Goal: Transaction & Acquisition: Purchase product/service

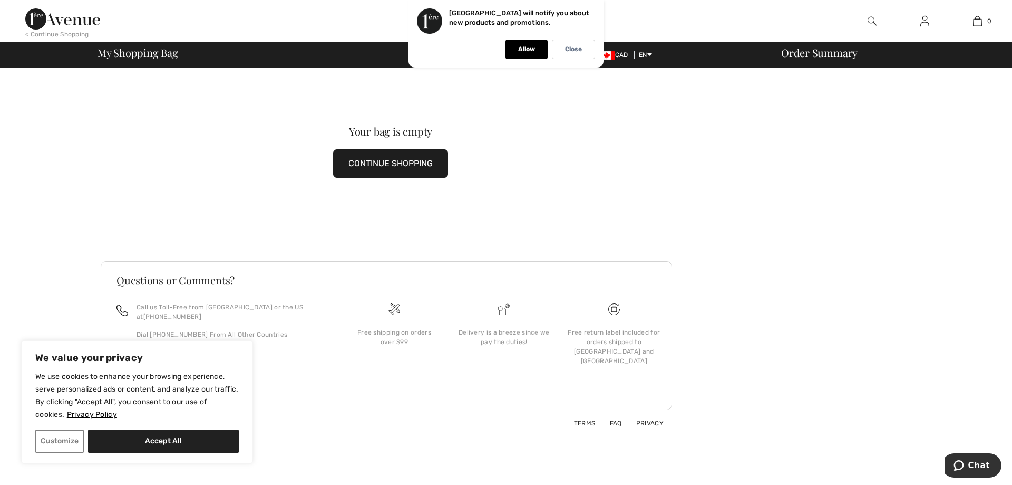
click at [81, 13] on img at bounding box center [62, 18] width 75 height 21
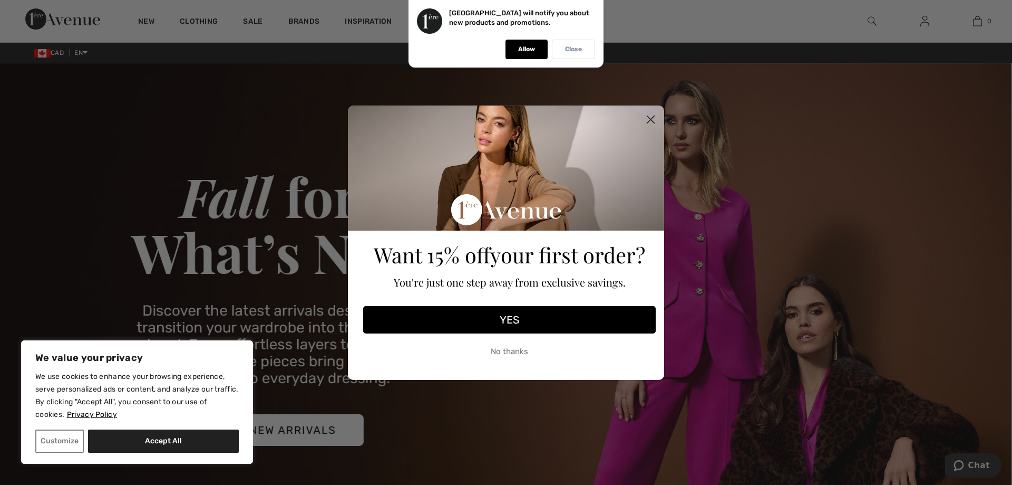
click at [576, 53] on div "Close" at bounding box center [573, 50] width 43 height 20
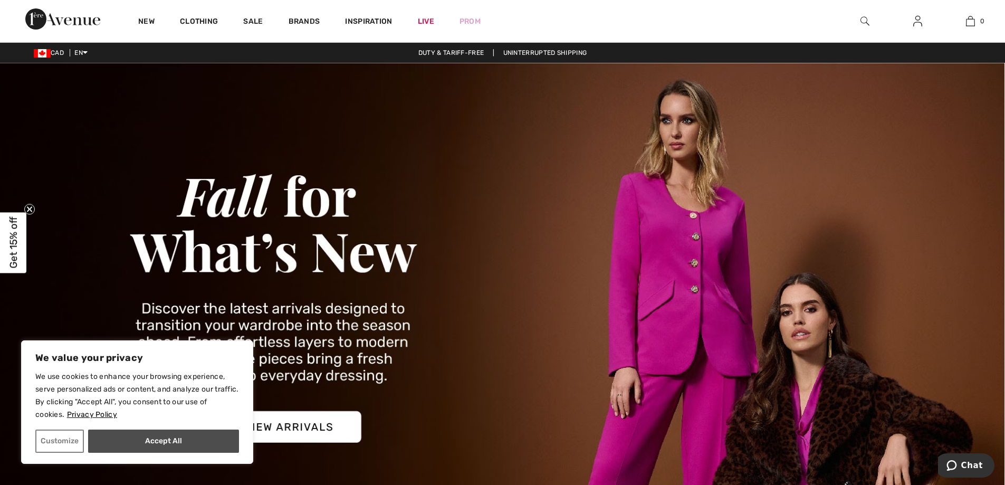
click at [167, 446] on button "Accept All" at bounding box center [163, 440] width 151 height 23
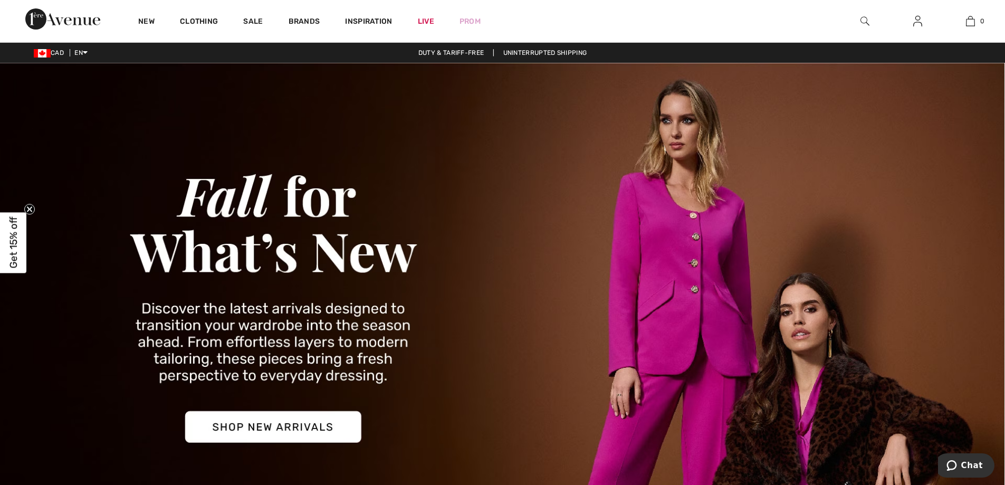
checkbox input "true"
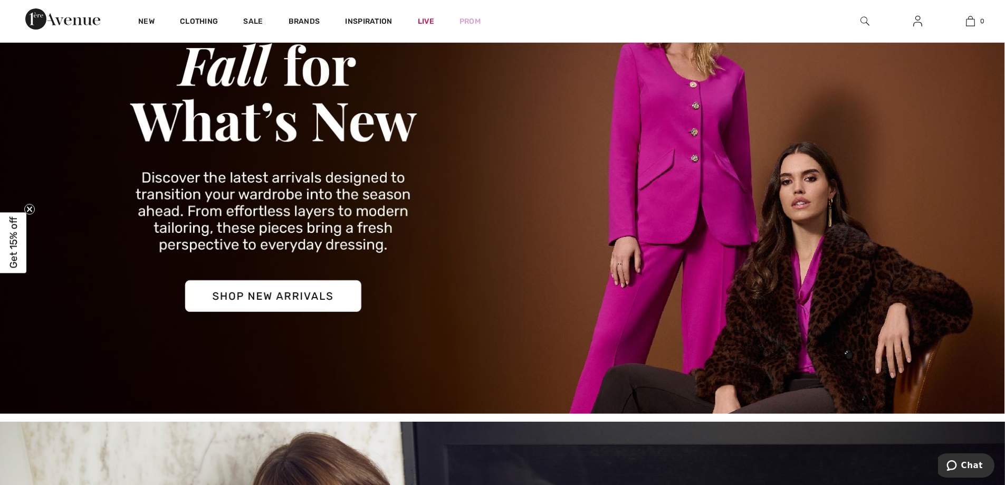
scroll to position [158, 0]
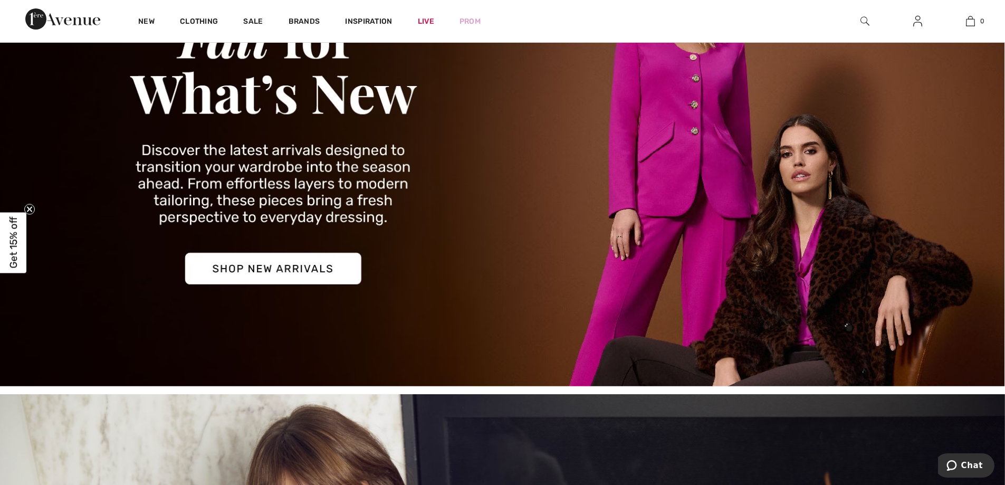
click at [254, 273] on img at bounding box center [502, 145] width 1005 height 481
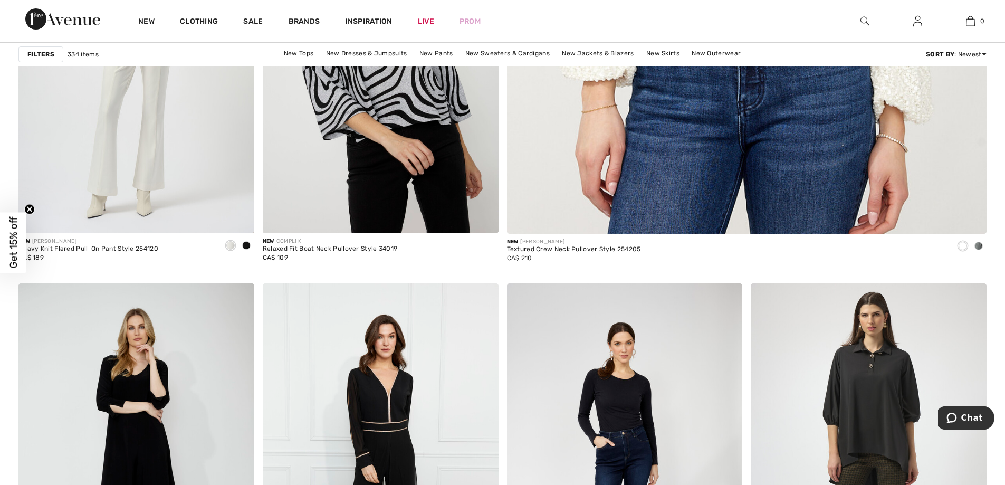
scroll to position [422, 0]
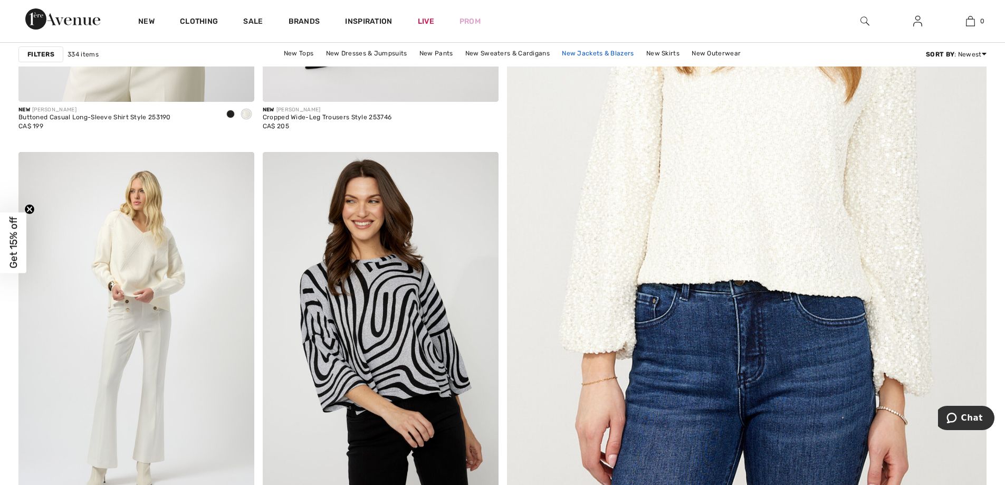
click at [603, 50] on link "New Jackets & Blazers" at bounding box center [597, 53] width 82 height 14
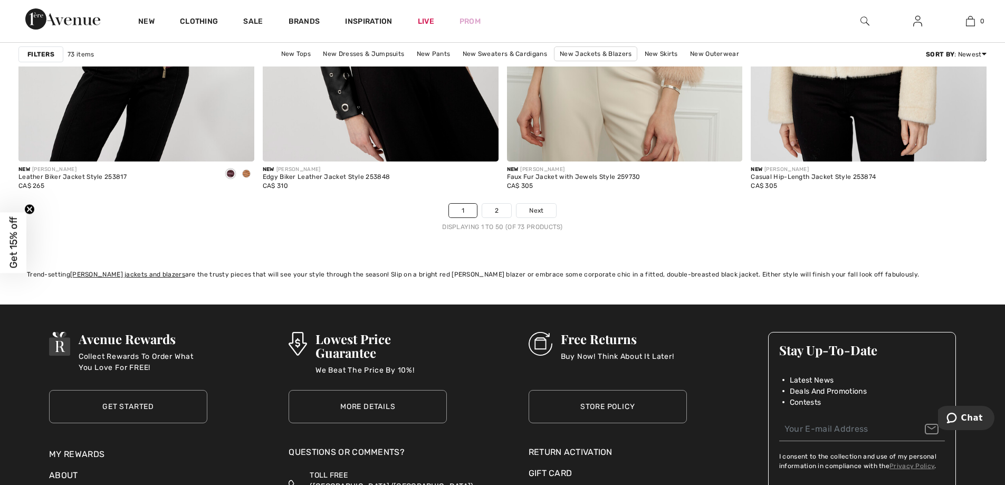
scroll to position [6064, 0]
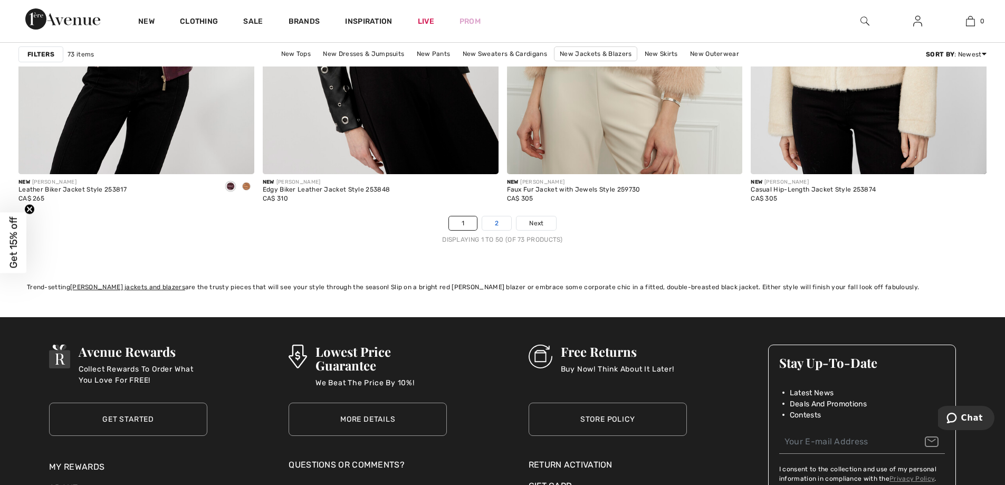
click at [501, 223] on link "2" at bounding box center [496, 223] width 29 height 14
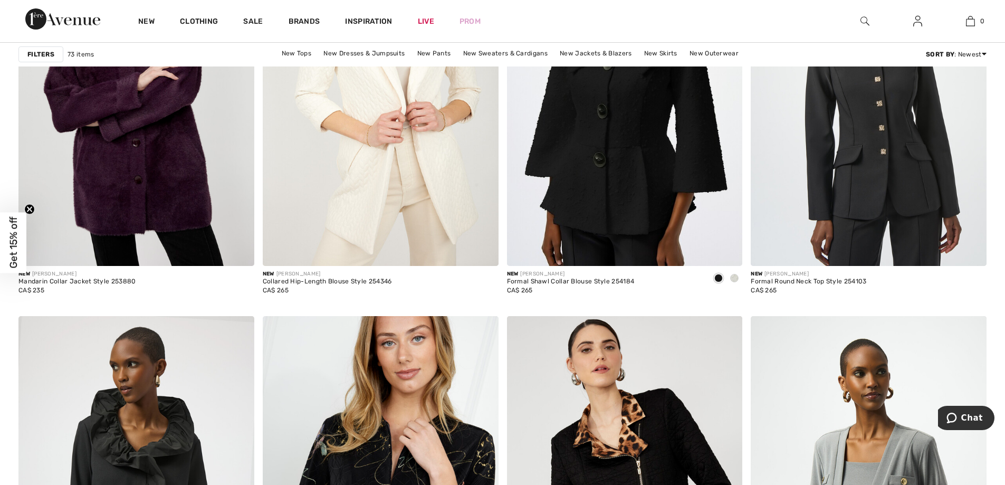
scroll to position [1002, 0]
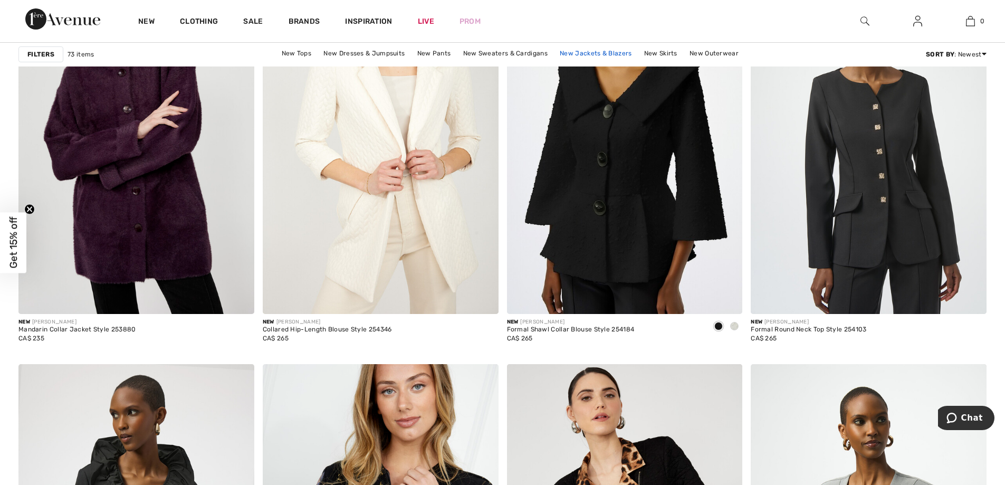
click at [610, 54] on link "New Jackets & Blazers" at bounding box center [595, 53] width 82 height 14
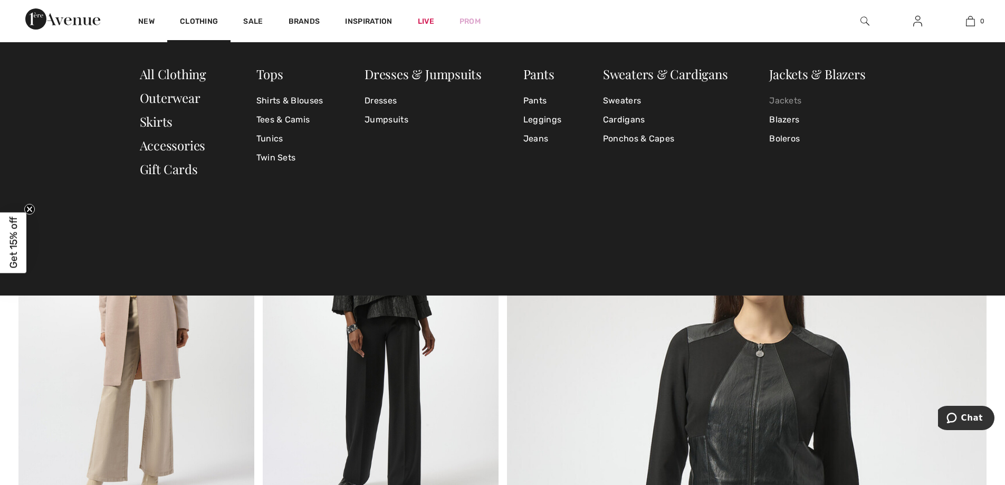
click at [792, 97] on link "Jackets" at bounding box center [817, 100] width 96 height 19
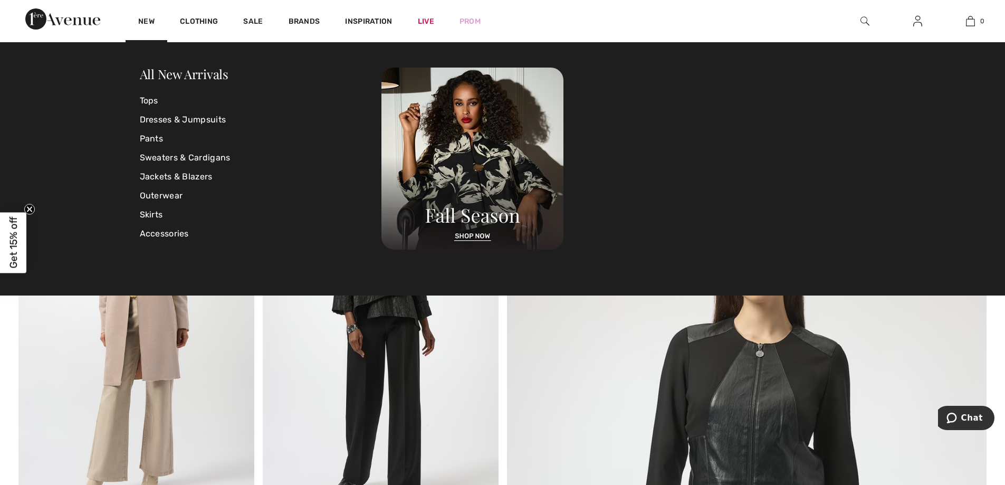
click at [92, 22] on img at bounding box center [62, 18] width 75 height 21
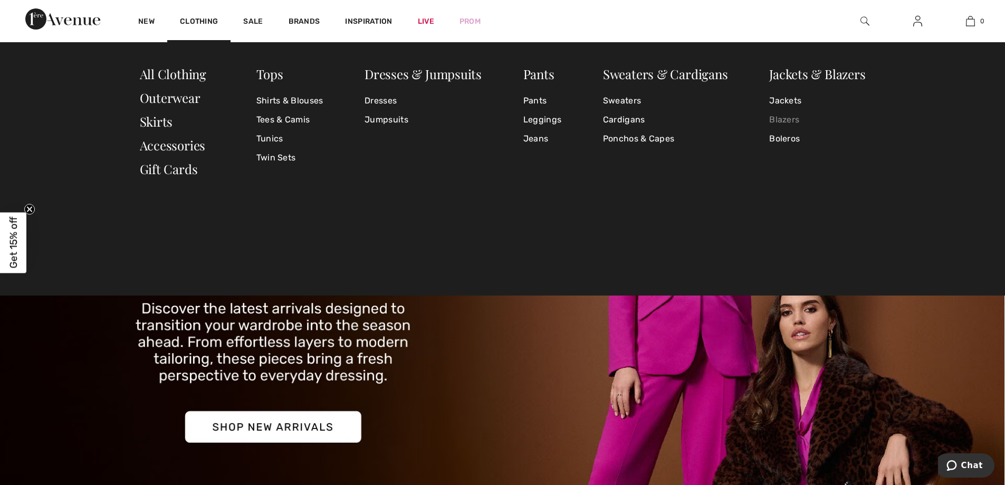
click at [776, 120] on link "Blazers" at bounding box center [817, 119] width 96 height 19
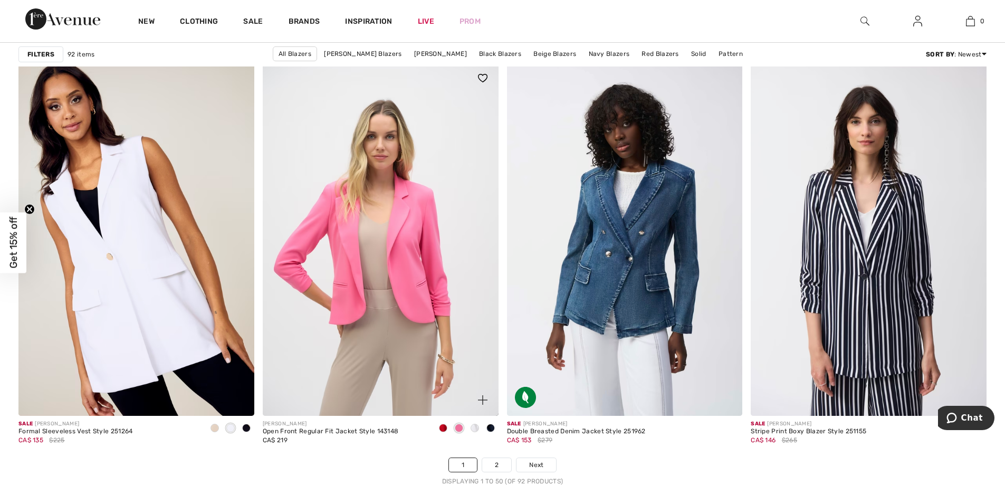
scroll to position [5800, 0]
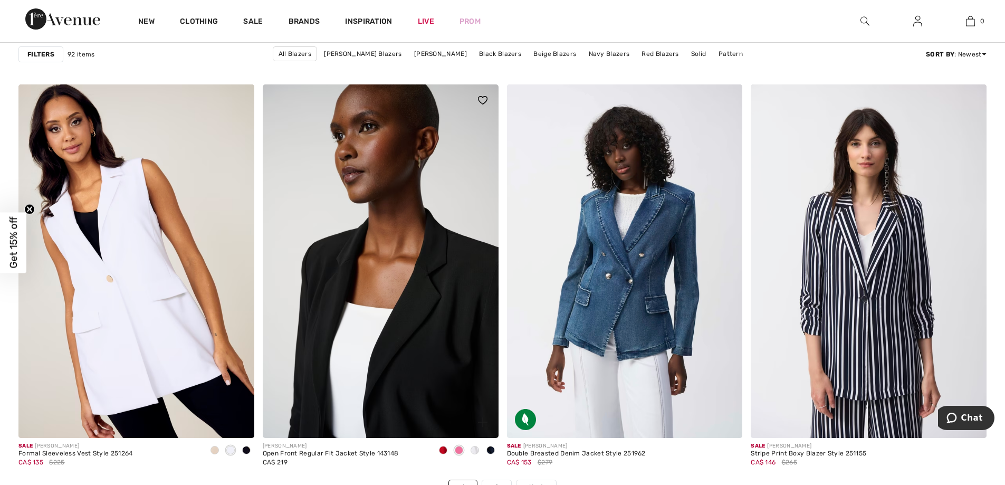
click at [384, 278] on img at bounding box center [381, 260] width 236 height 353
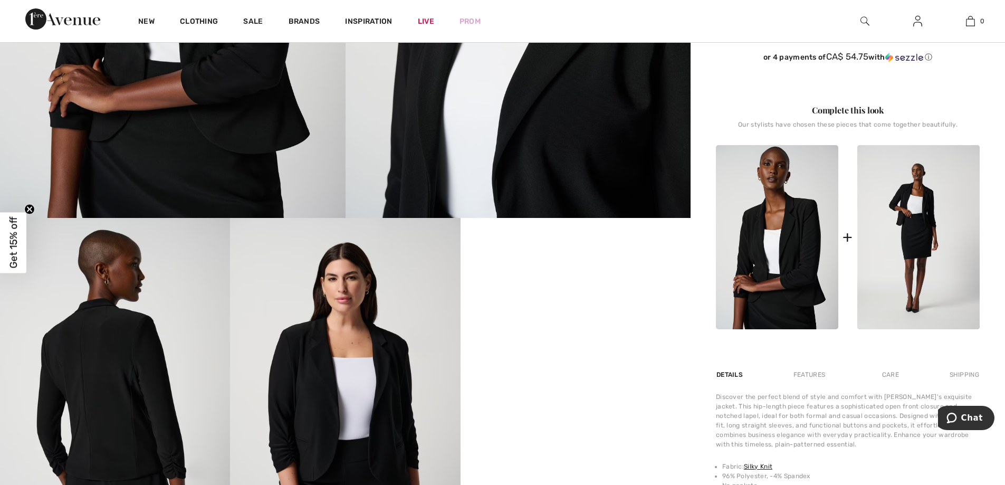
scroll to position [369, 0]
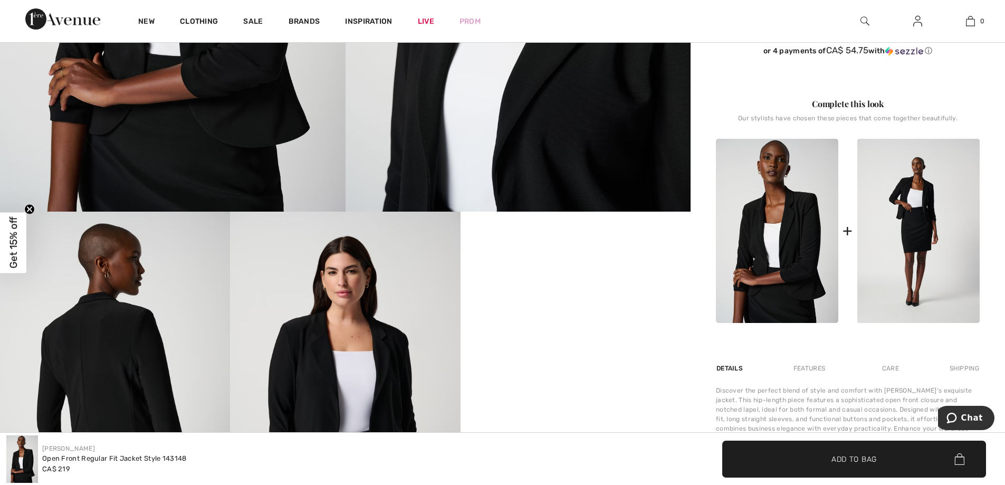
click at [805, 369] on div "Features" at bounding box center [809, 368] width 50 height 19
click at [805, 369] on div "Features" at bounding box center [808, 368] width 51 height 19
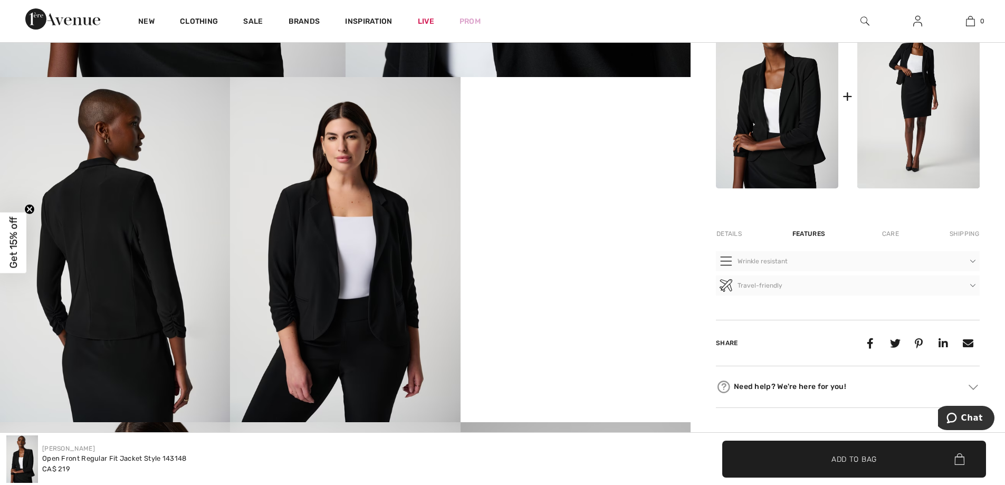
scroll to position [527, 0]
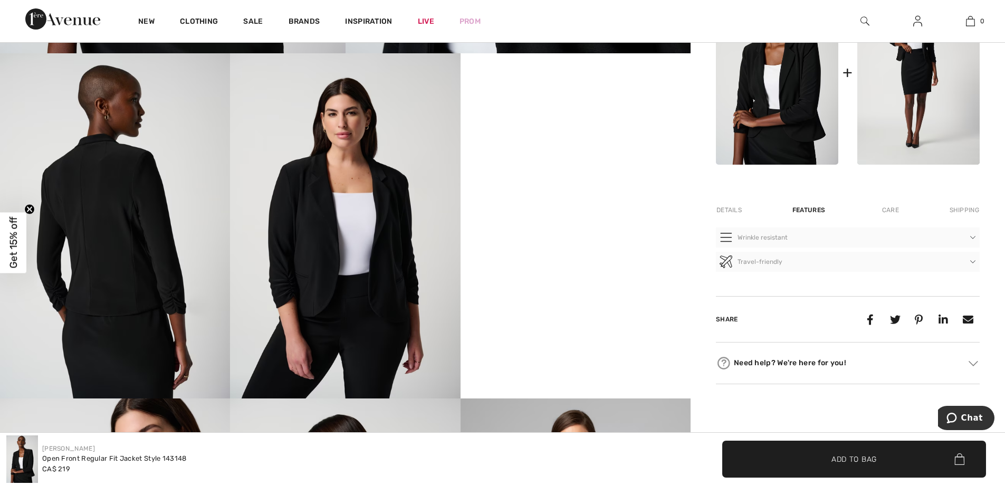
click at [733, 211] on div "Details" at bounding box center [730, 209] width 28 height 19
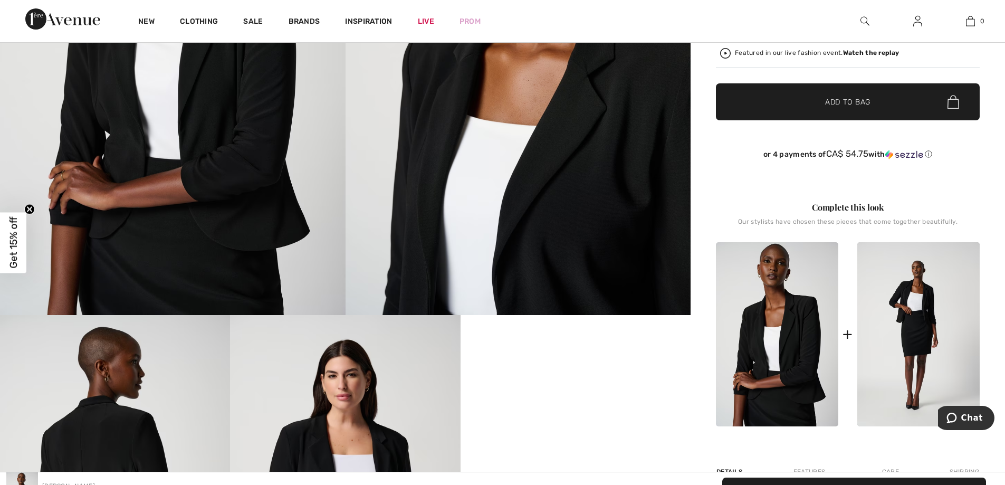
scroll to position [53, 0]
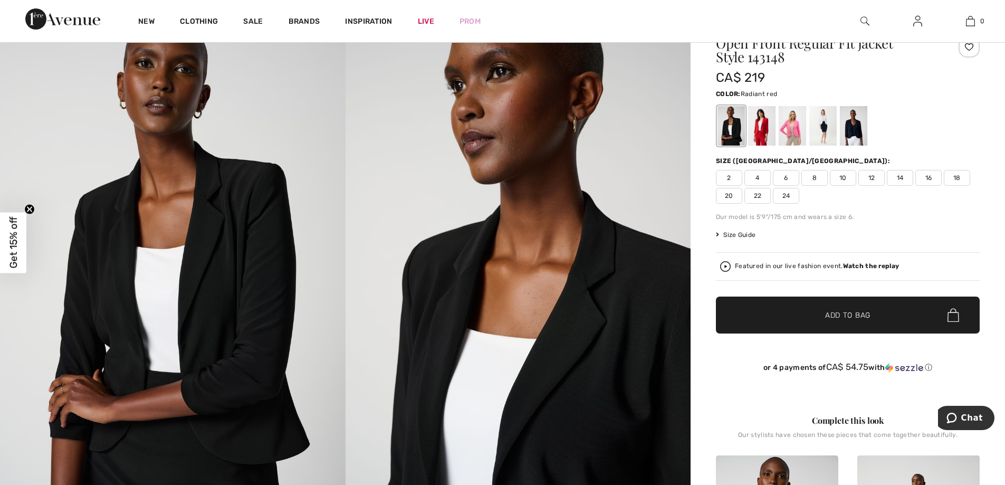
click at [751, 129] on div at bounding box center [761, 126] width 27 height 40
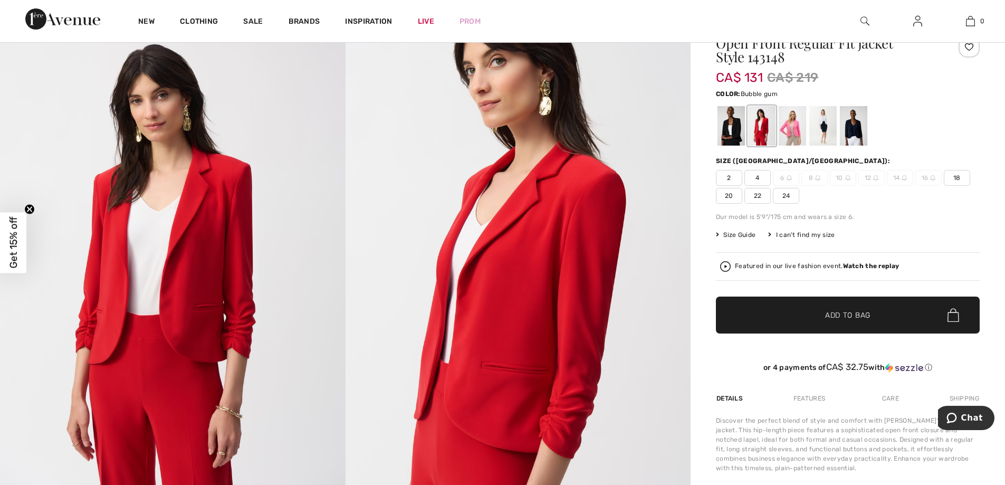
click at [793, 126] on div at bounding box center [791, 126] width 27 height 40
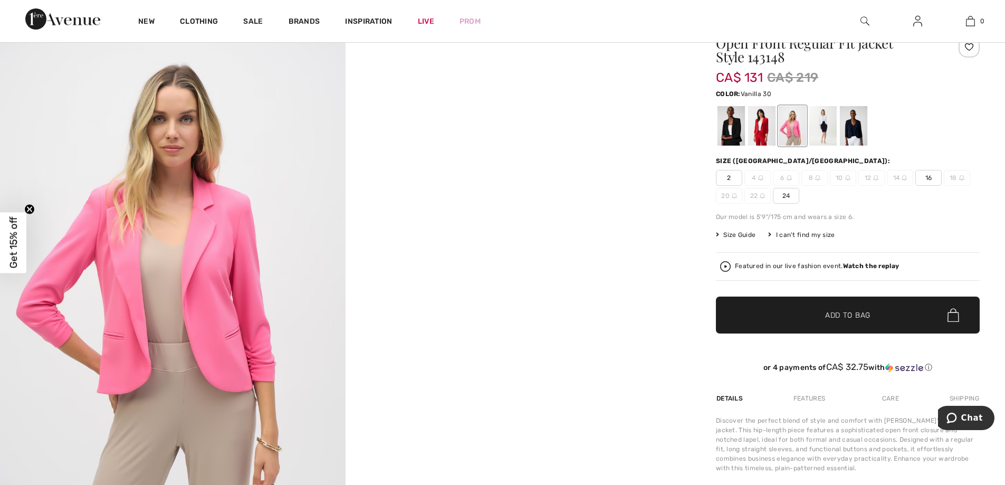
click at [828, 124] on div at bounding box center [822, 126] width 27 height 40
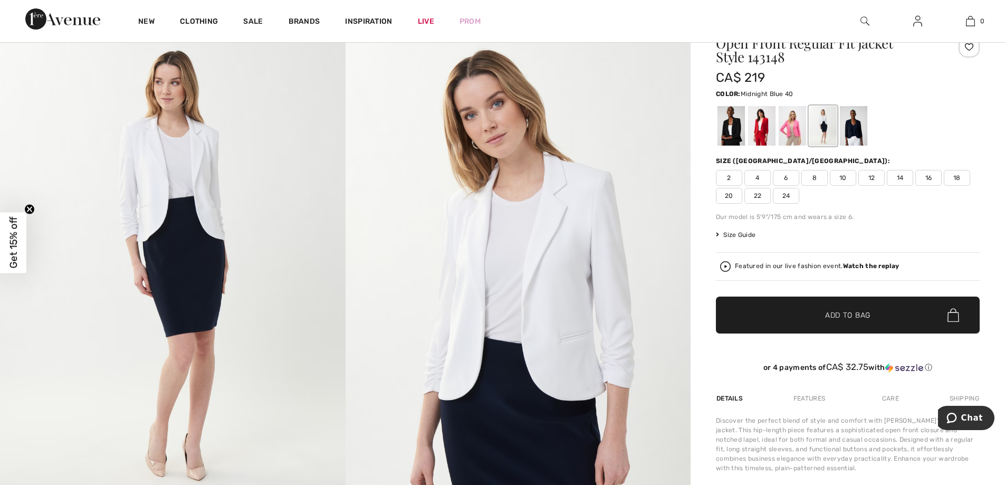
click at [848, 126] on div at bounding box center [852, 126] width 27 height 40
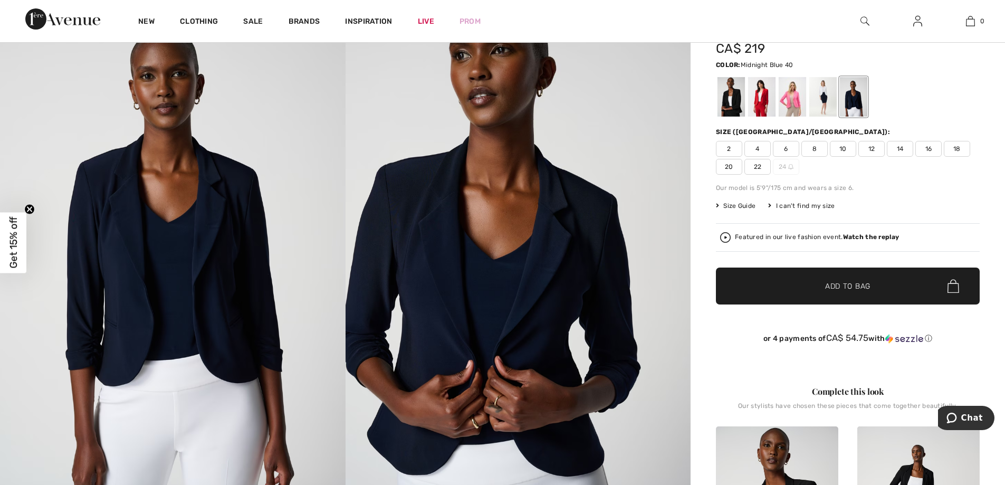
scroll to position [0, 0]
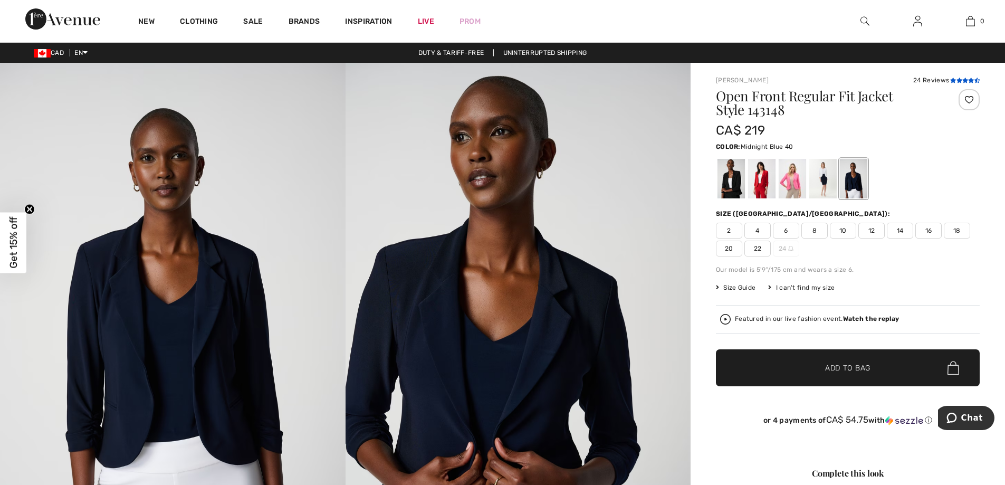
click at [958, 82] on icon at bounding box center [959, 80] width 6 height 5
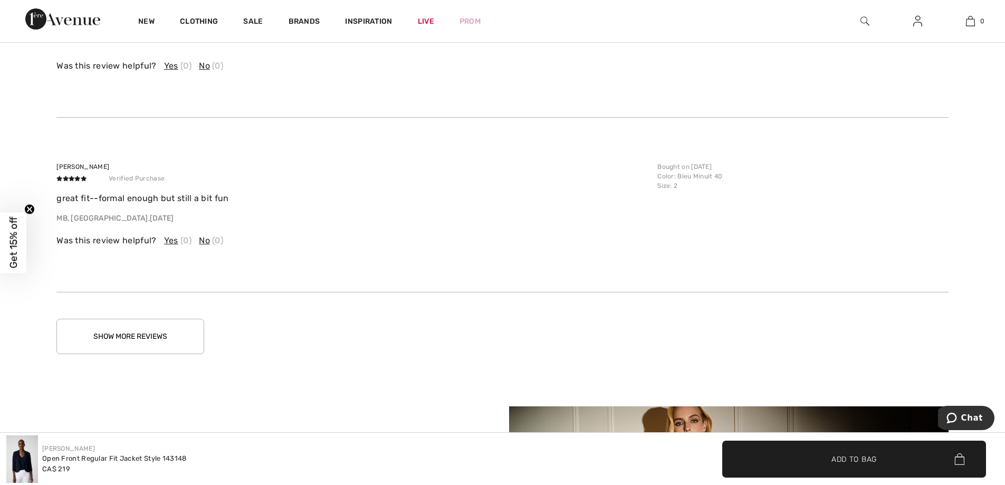
scroll to position [1859, 0]
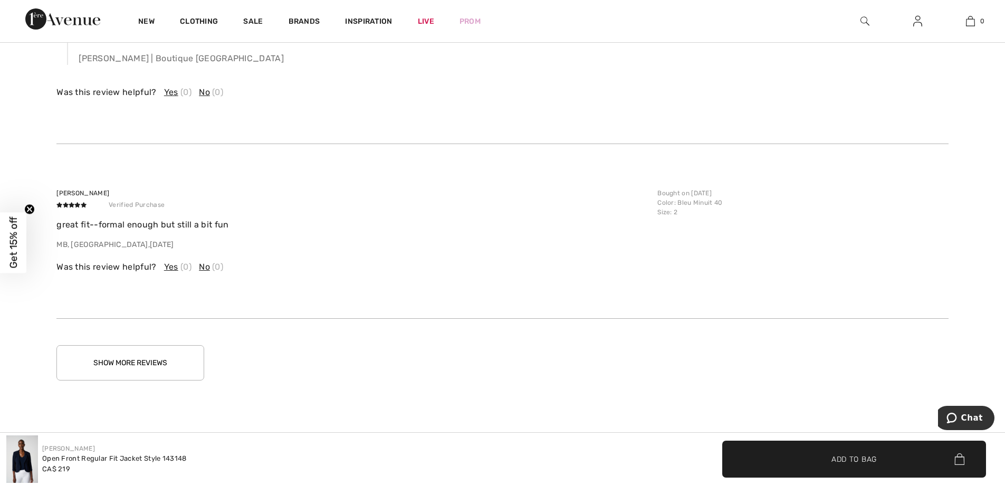
click at [175, 354] on button "Show More Reviews" at bounding box center [130, 362] width 148 height 35
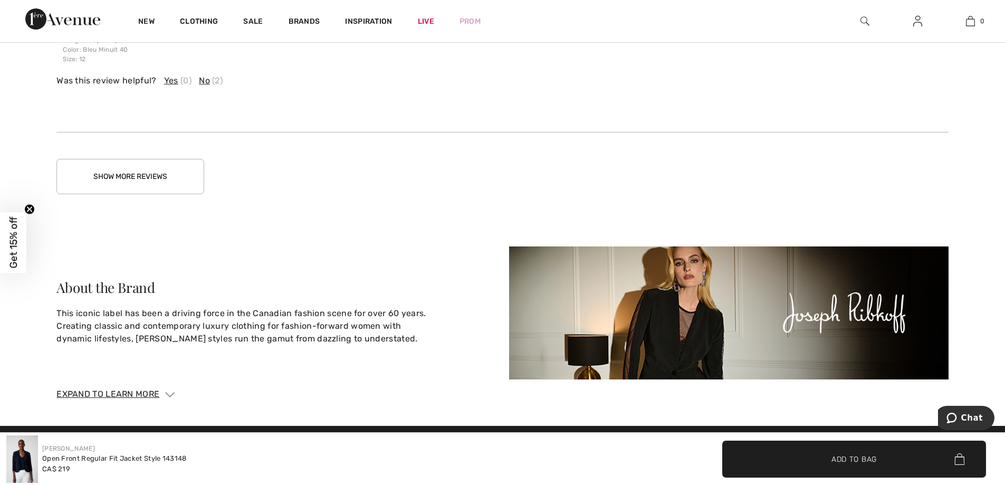
scroll to position [2702, 0]
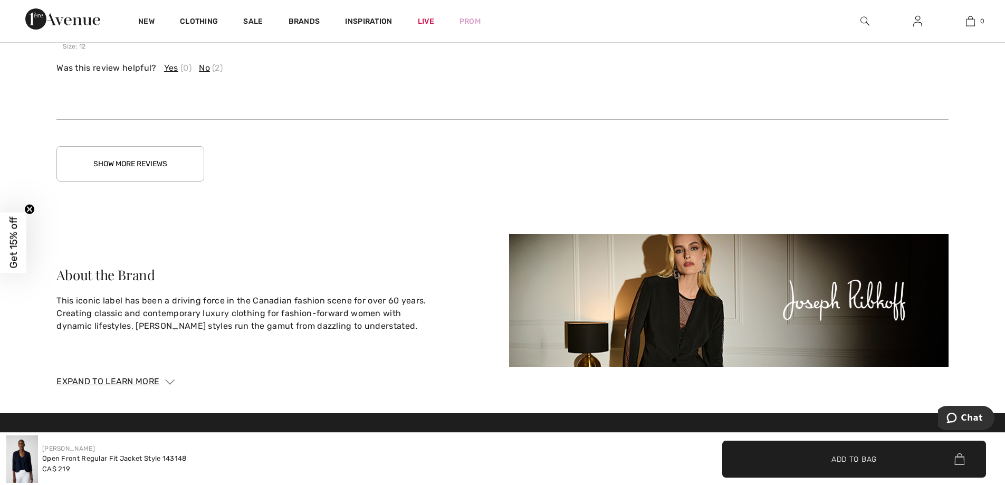
click at [172, 162] on button "Show More Reviews" at bounding box center [130, 163] width 148 height 35
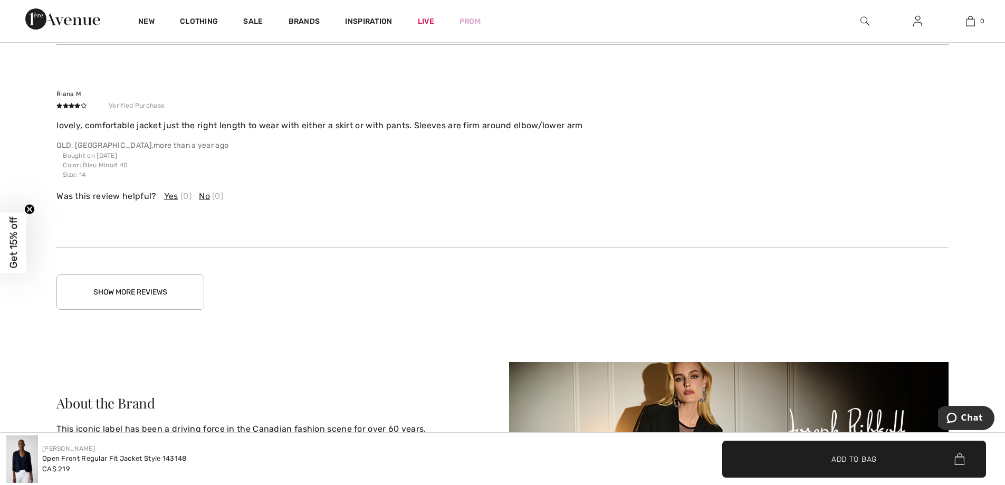
scroll to position [3230, 0]
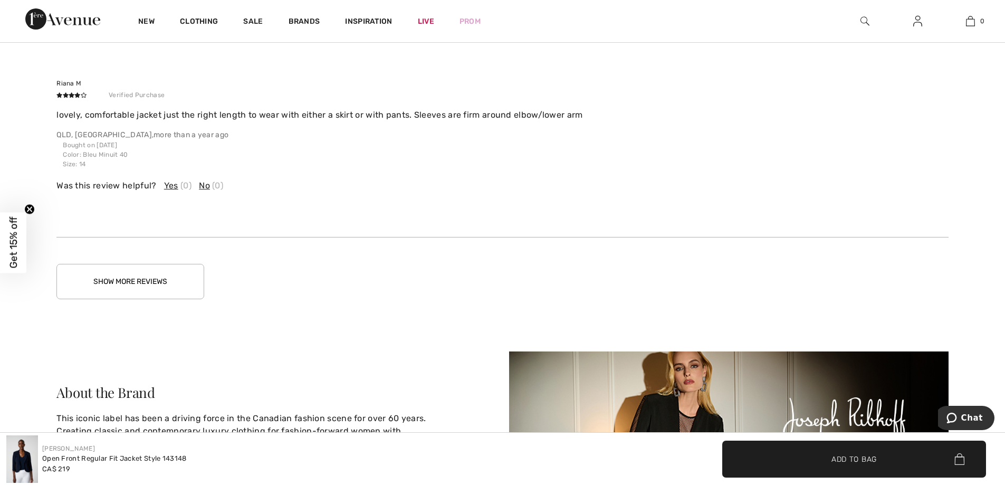
click at [192, 291] on button "Show More Reviews" at bounding box center [130, 281] width 148 height 35
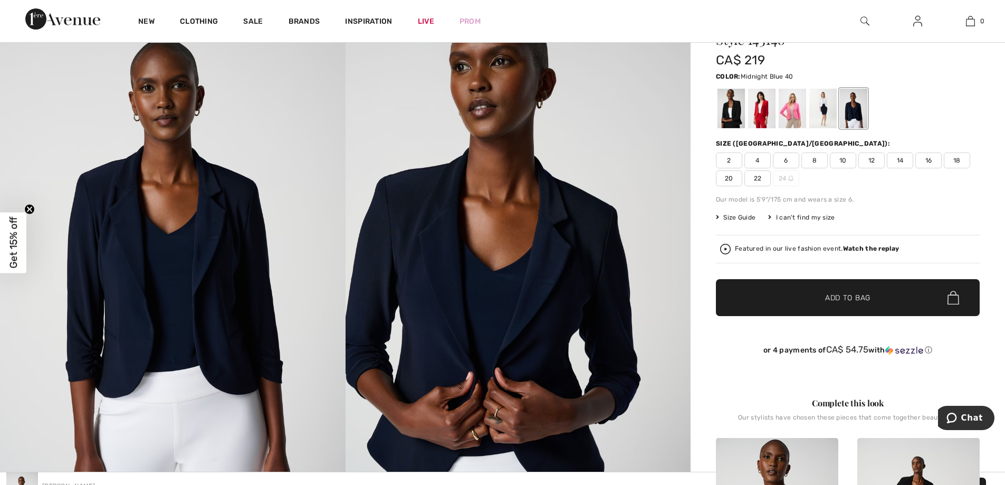
scroll to position [66, 0]
